Goal: Task Accomplishment & Management: Manage account settings

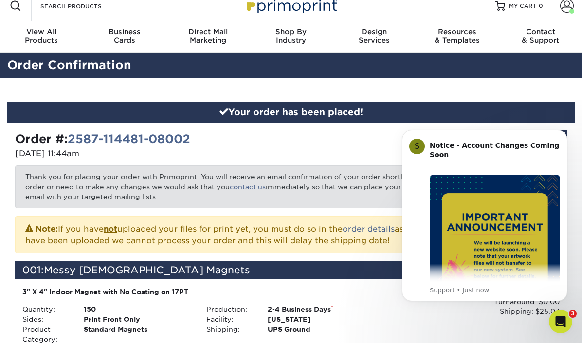
click at [374, 161] on div "Go to My Account Continue Shopping" at bounding box center [432, 145] width 283 height 31
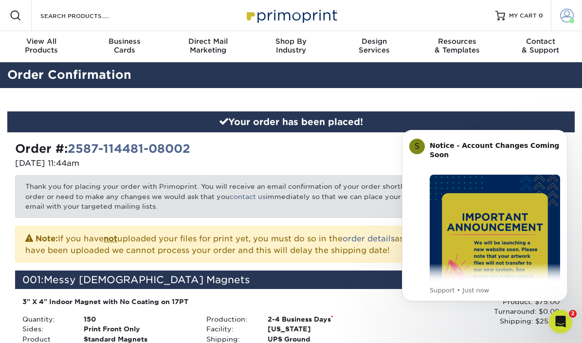
click at [571, 18] on span at bounding box center [571, 20] width 5 height 5
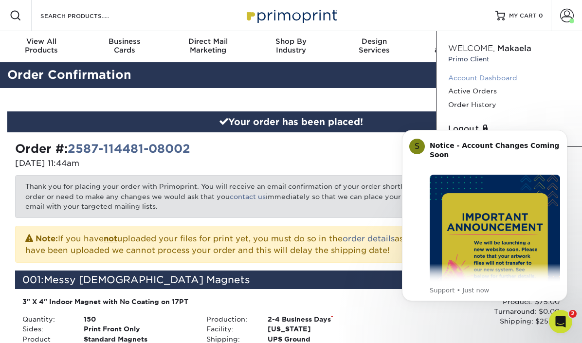
click at [495, 77] on link "Account Dashboard" at bounding box center [509, 77] width 122 height 13
click at [552, 326] on div "Open Intercom Messenger" at bounding box center [559, 320] width 32 height 32
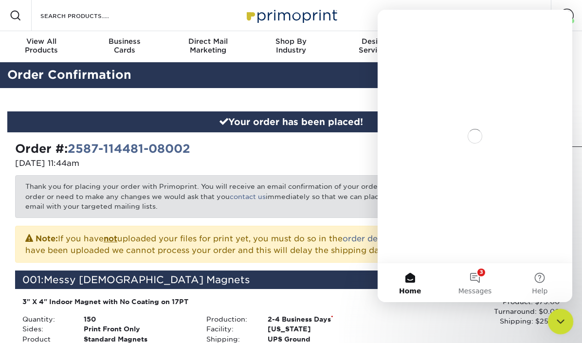
click at [553, 326] on div "Close Intercom Messenger" at bounding box center [558, 319] width 23 height 23
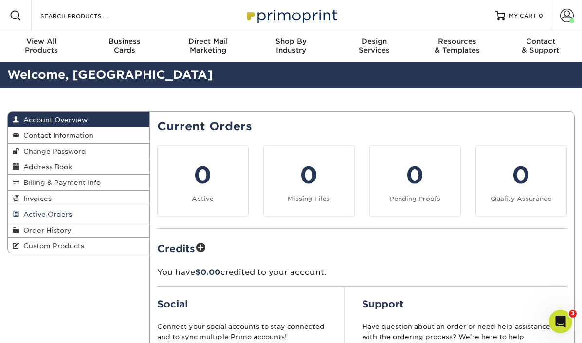
click at [95, 212] on link "Active Orders" at bounding box center [79, 214] width 142 height 16
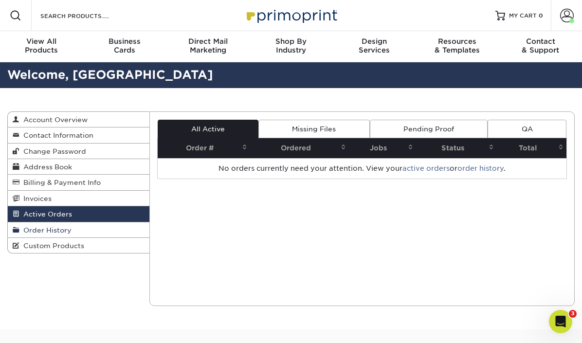
click at [90, 229] on link "Order History" at bounding box center [79, 230] width 142 height 16
